Goal: Information Seeking & Learning: Find specific fact

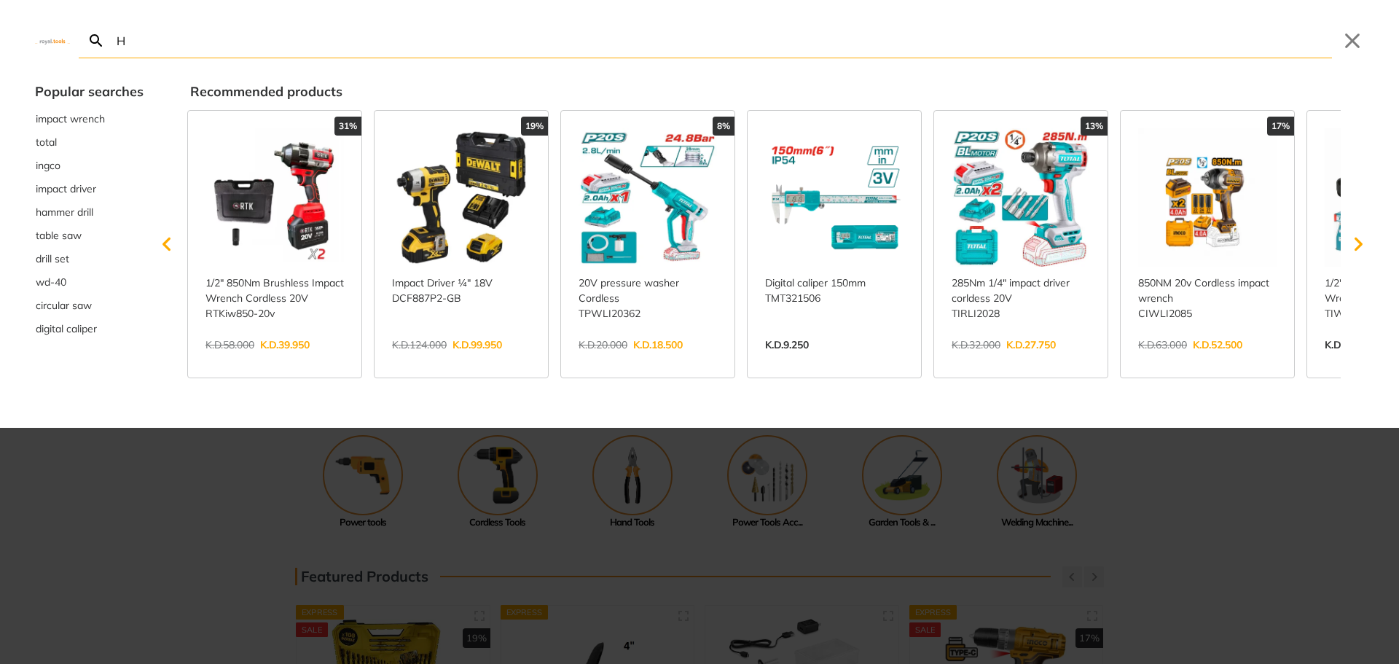
type input "H"
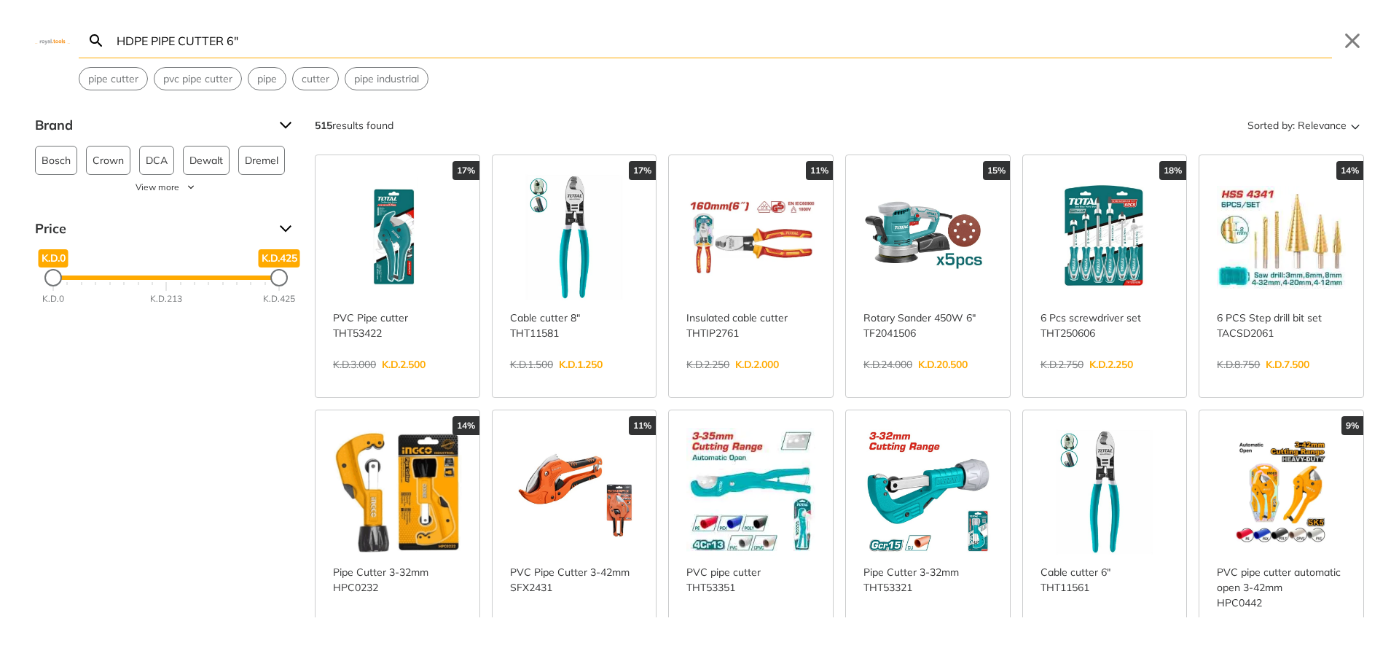
type input "HDPE PIPE CUTTER 6""
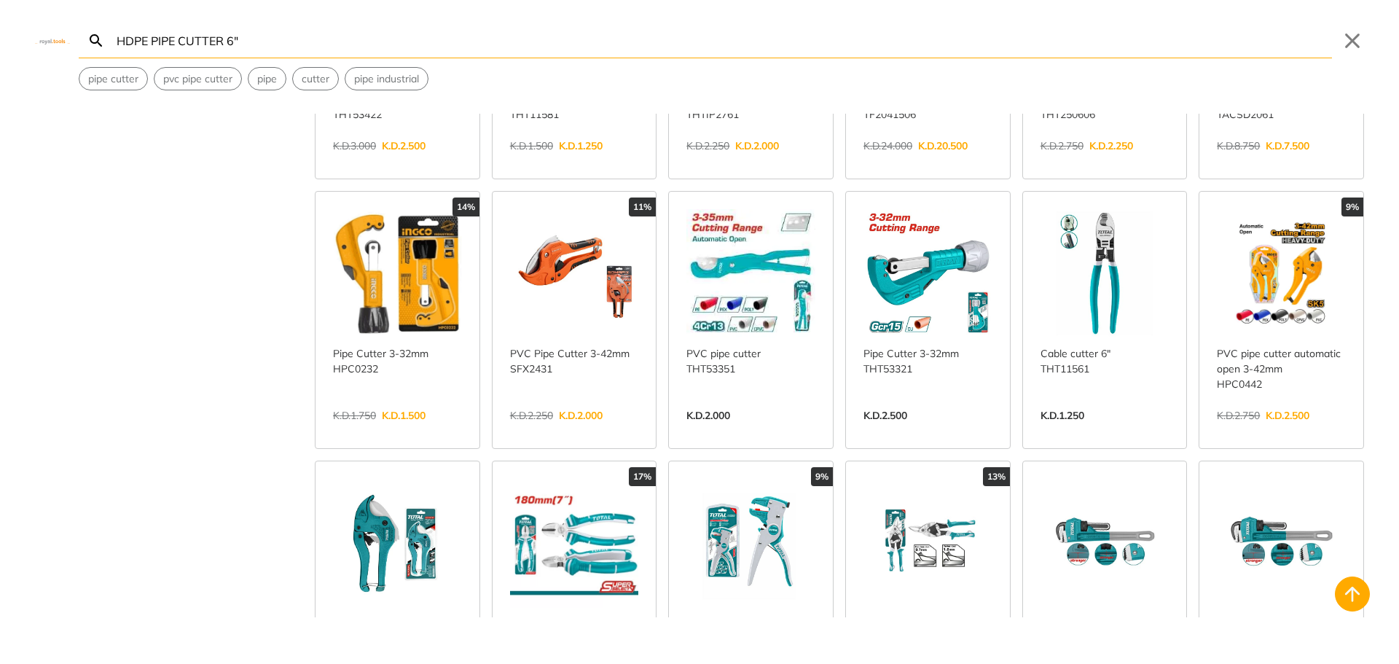
scroll to position [583, 0]
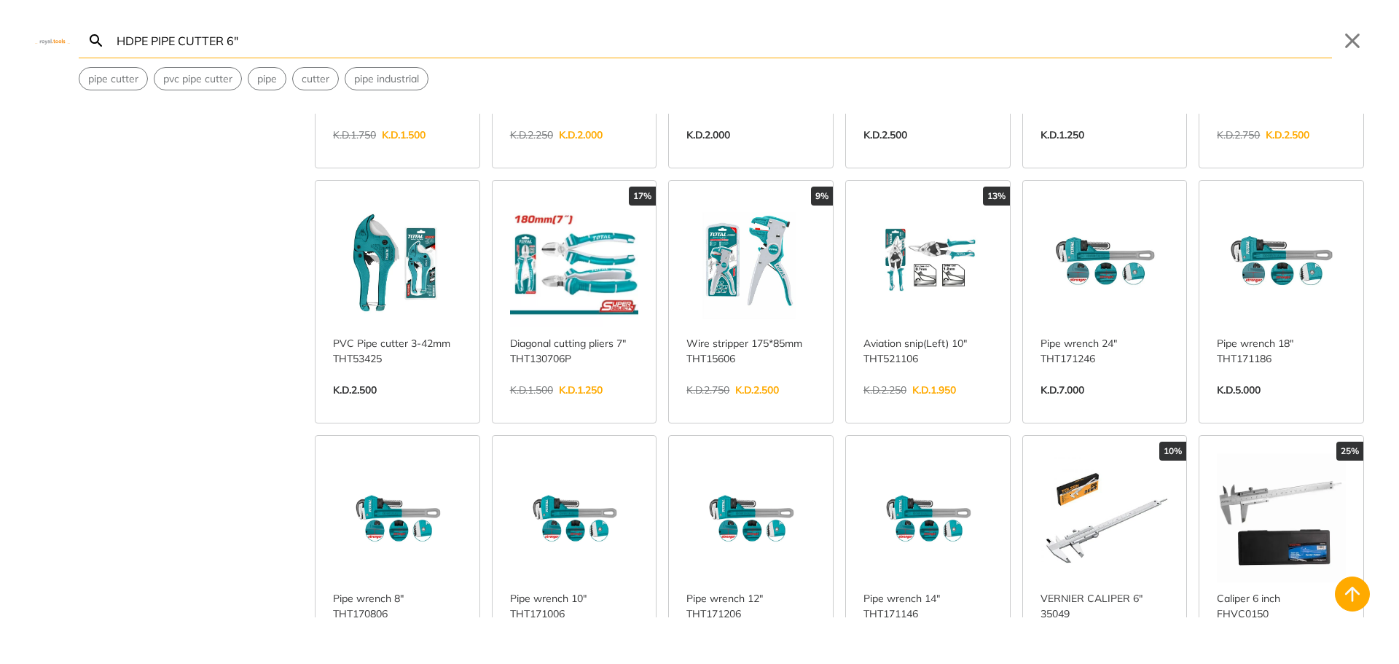
scroll to position [292, 0]
